Goal: Check status: Check status

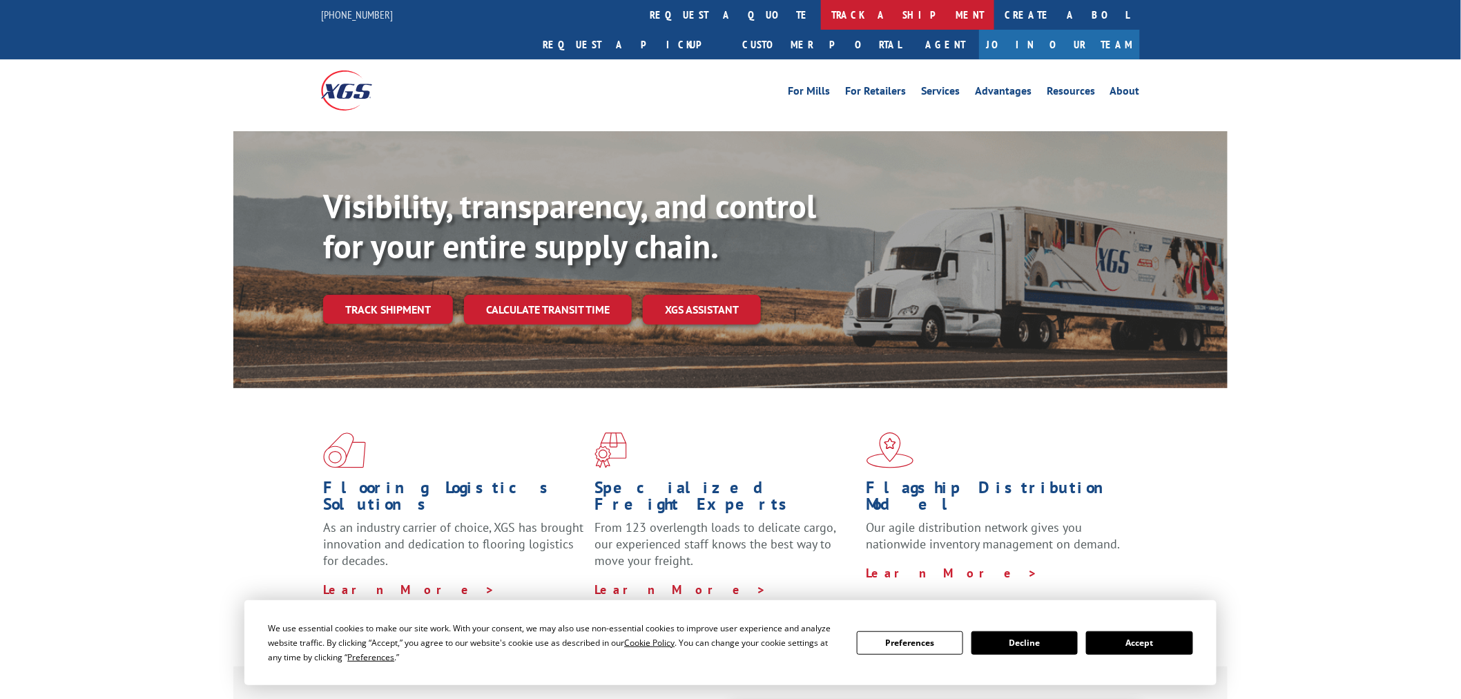
click at [821, 19] on link "track a shipment" at bounding box center [907, 15] width 173 height 30
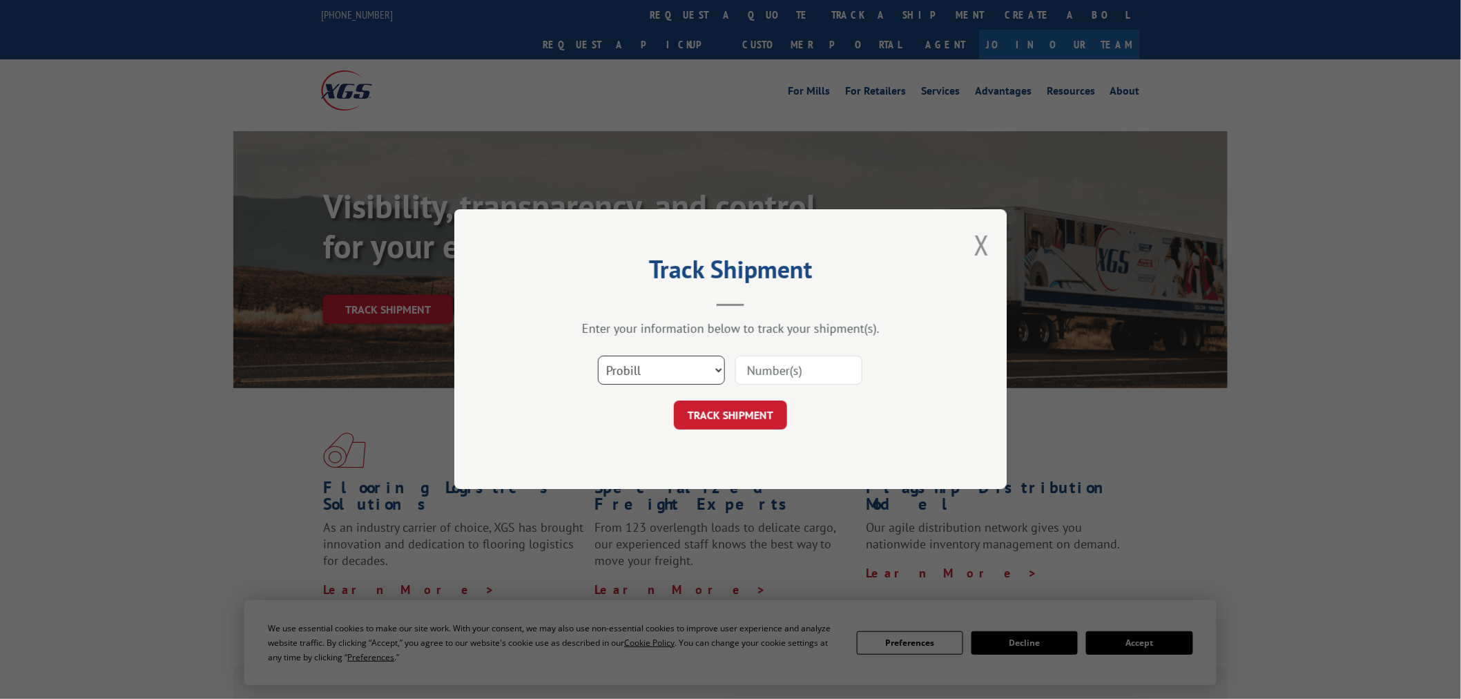
click at [635, 367] on select "Select category... Probill BOL PO" at bounding box center [661, 370] width 127 height 29
select select "po"
click at [598, 356] on select "Select category... Probill BOL PO" at bounding box center [661, 370] width 127 height 29
click at [792, 374] on input at bounding box center [798, 370] width 127 height 29
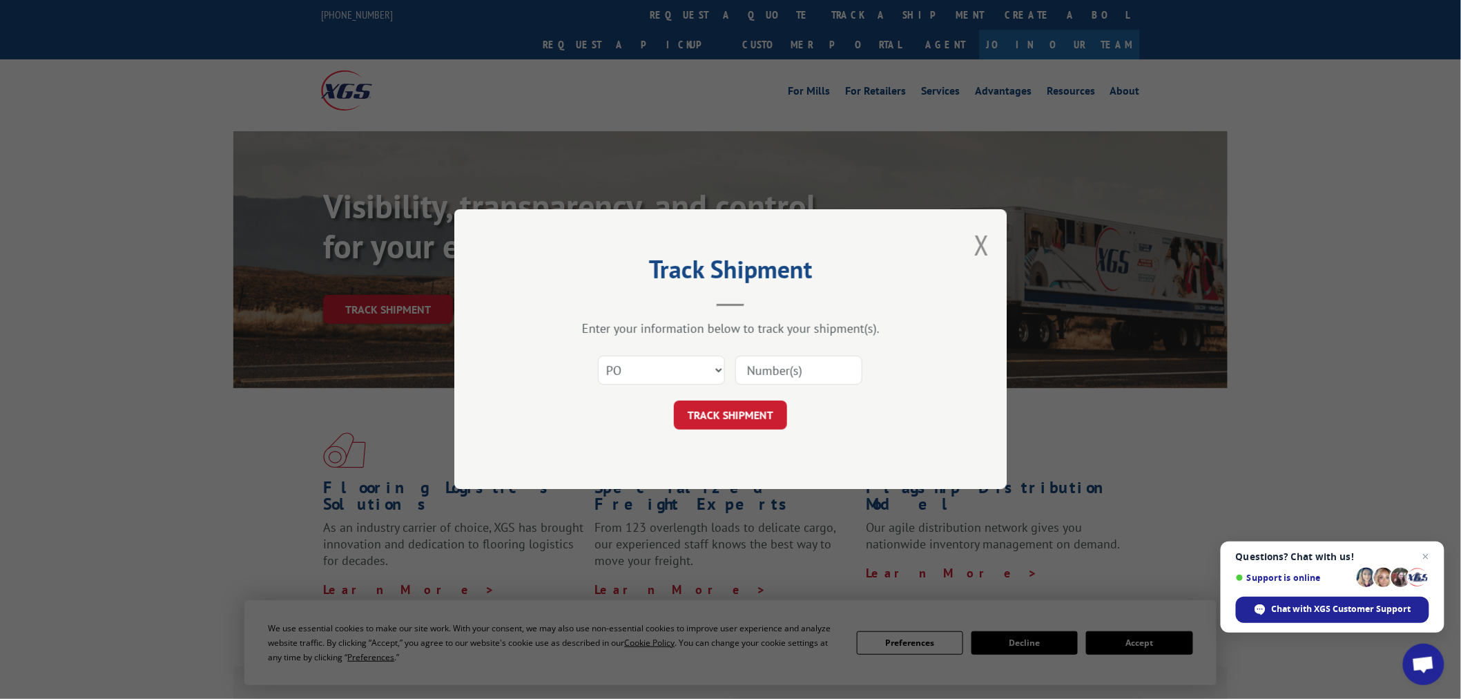
paste input "15529056"
type input "15529056"
click at [735, 424] on button "TRACK SHIPMENT" at bounding box center [730, 415] width 113 height 29
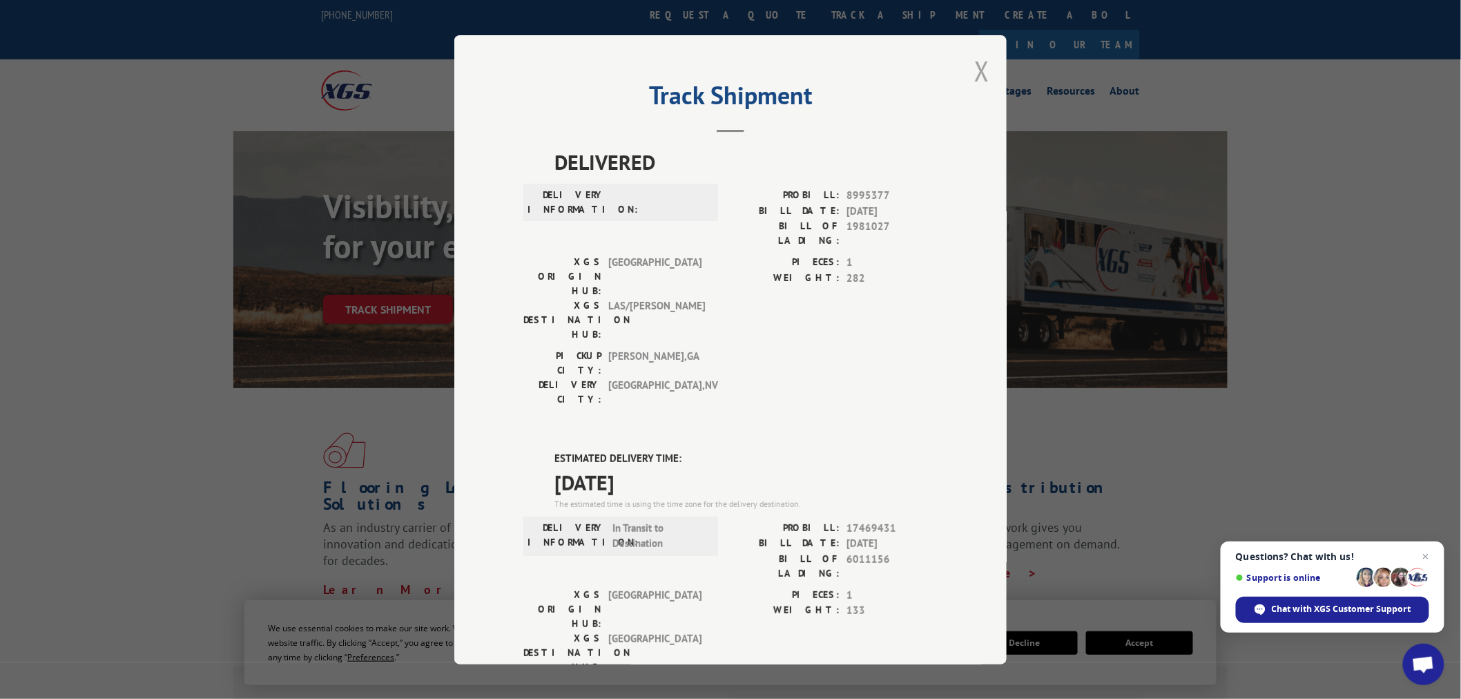
click at [975, 77] on button "Close modal" at bounding box center [981, 70] width 15 height 37
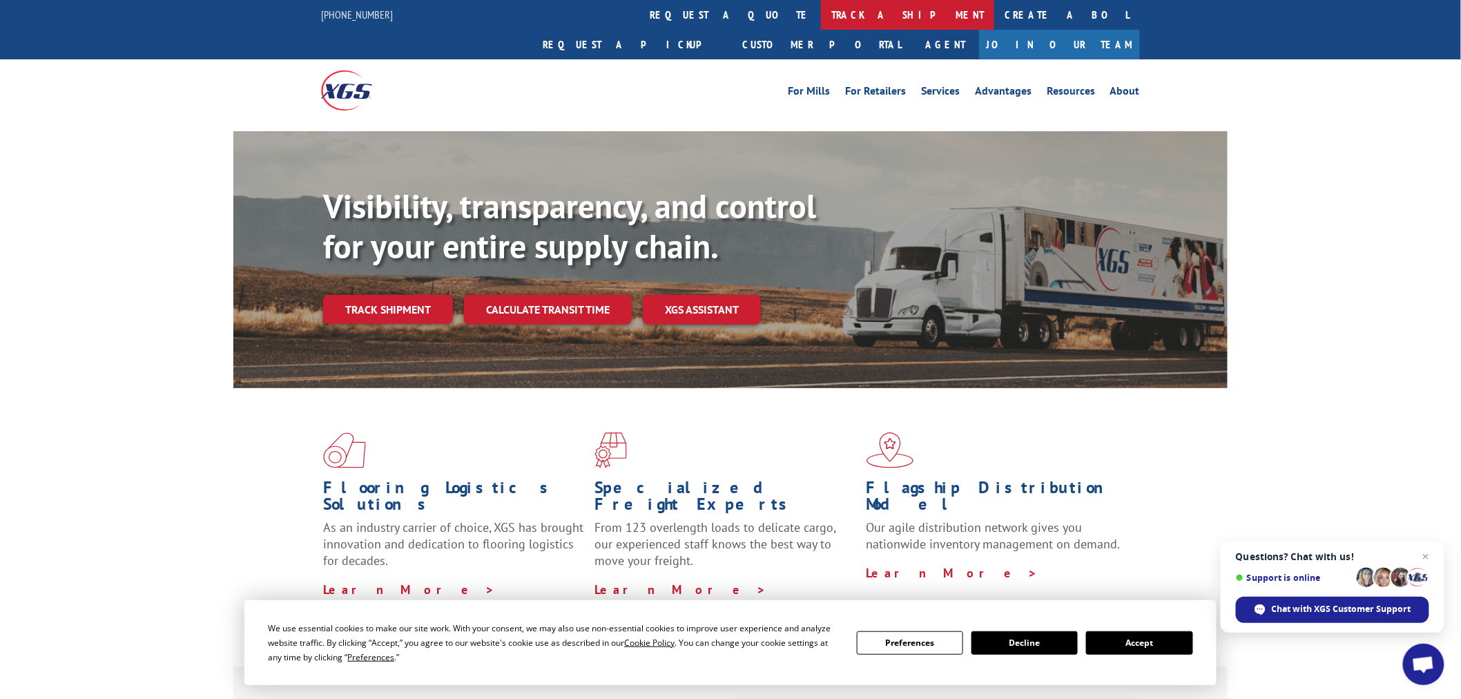
click at [821, 25] on link "track a shipment" at bounding box center [907, 15] width 173 height 30
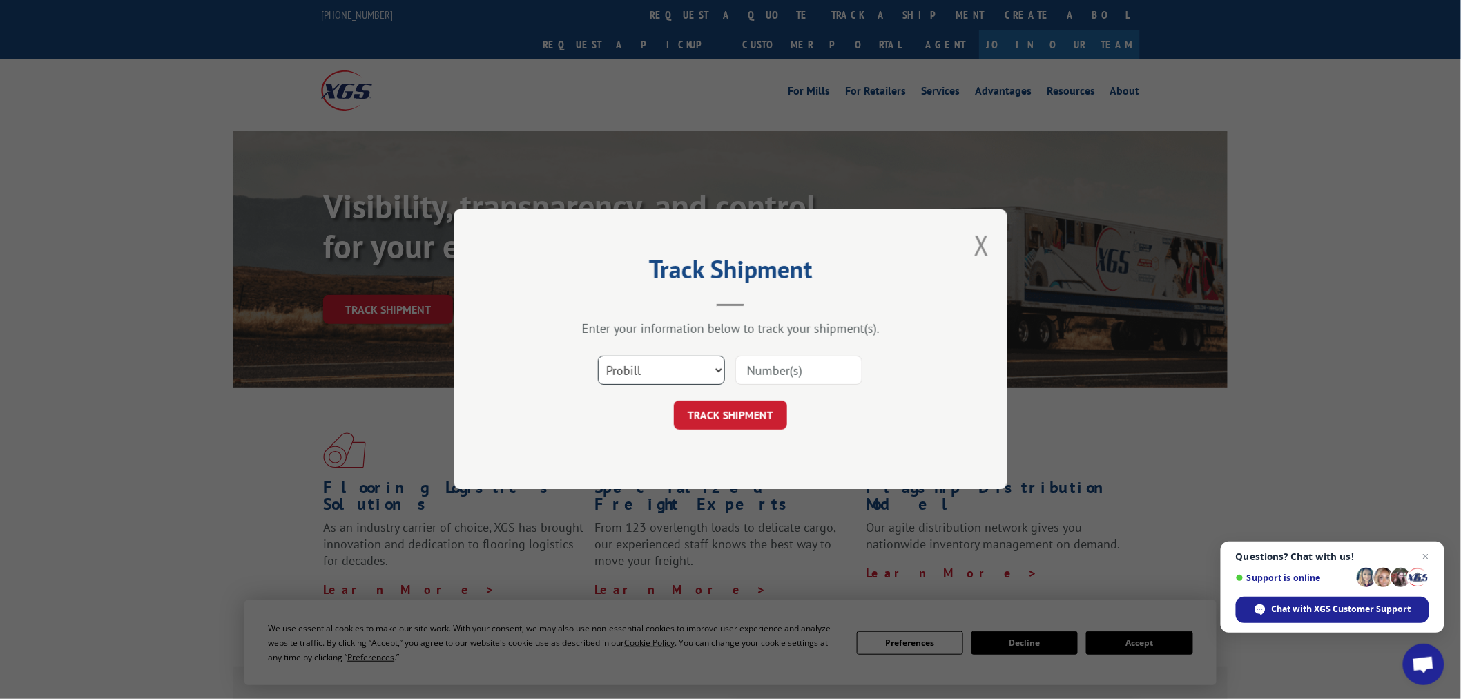
click at [679, 360] on select "Select category... Probill BOL PO" at bounding box center [661, 370] width 127 height 29
select select "po"
click at [598, 356] on select "Select category... Probill BOL PO" at bounding box center [661, 370] width 127 height 29
click at [819, 373] on input at bounding box center [798, 370] width 127 height 29
click at [834, 366] on input at bounding box center [798, 370] width 127 height 29
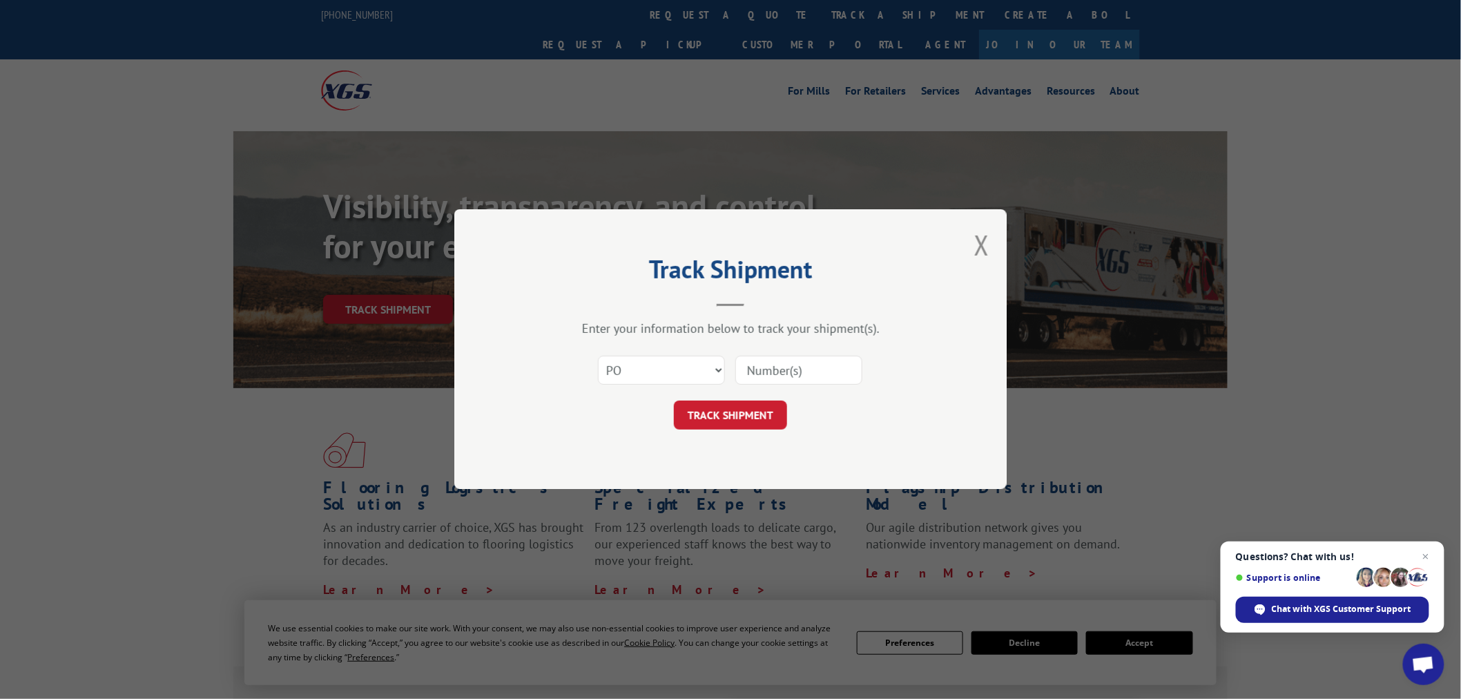
paste input "15528989"
type input "15528989"
click at [743, 416] on button "TRACK SHIPMENT" at bounding box center [730, 415] width 113 height 29
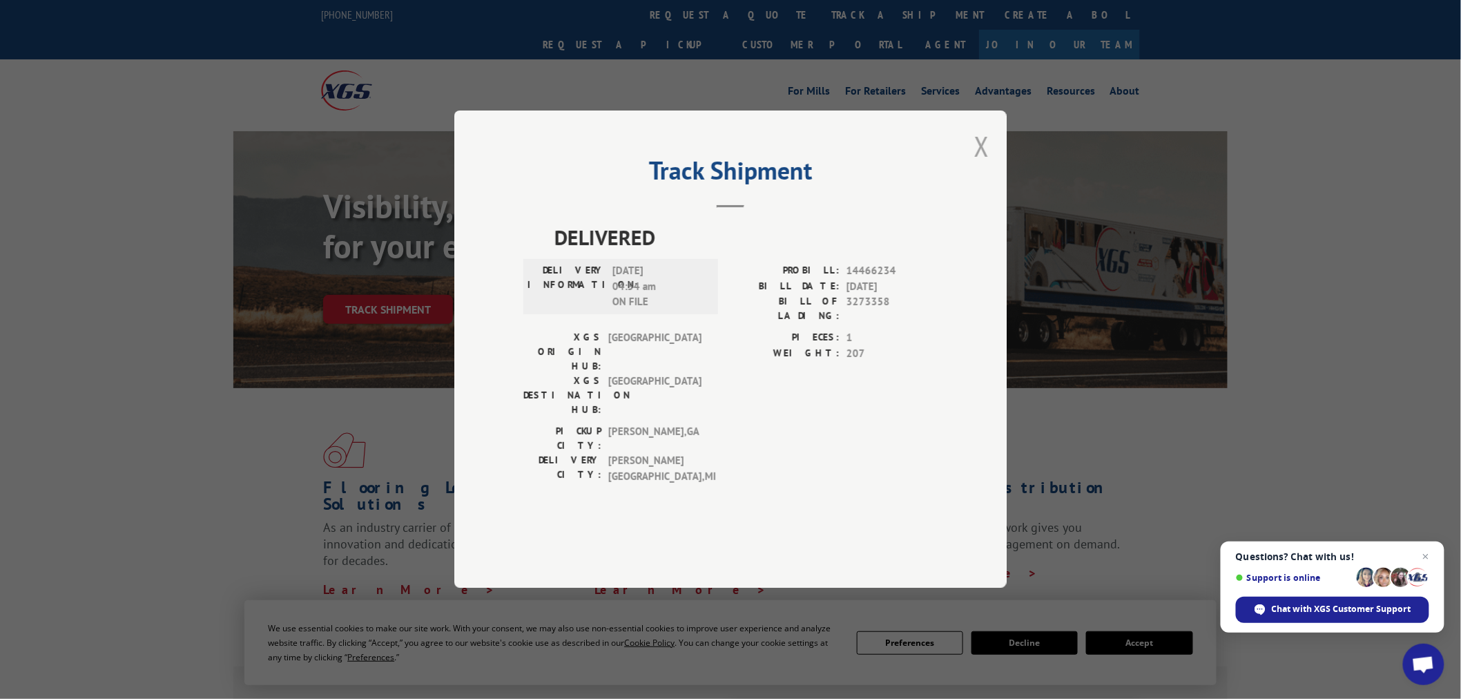
click at [982, 164] on button "Close modal" at bounding box center [981, 146] width 15 height 37
